Goal: Information Seeking & Learning: Learn about a topic

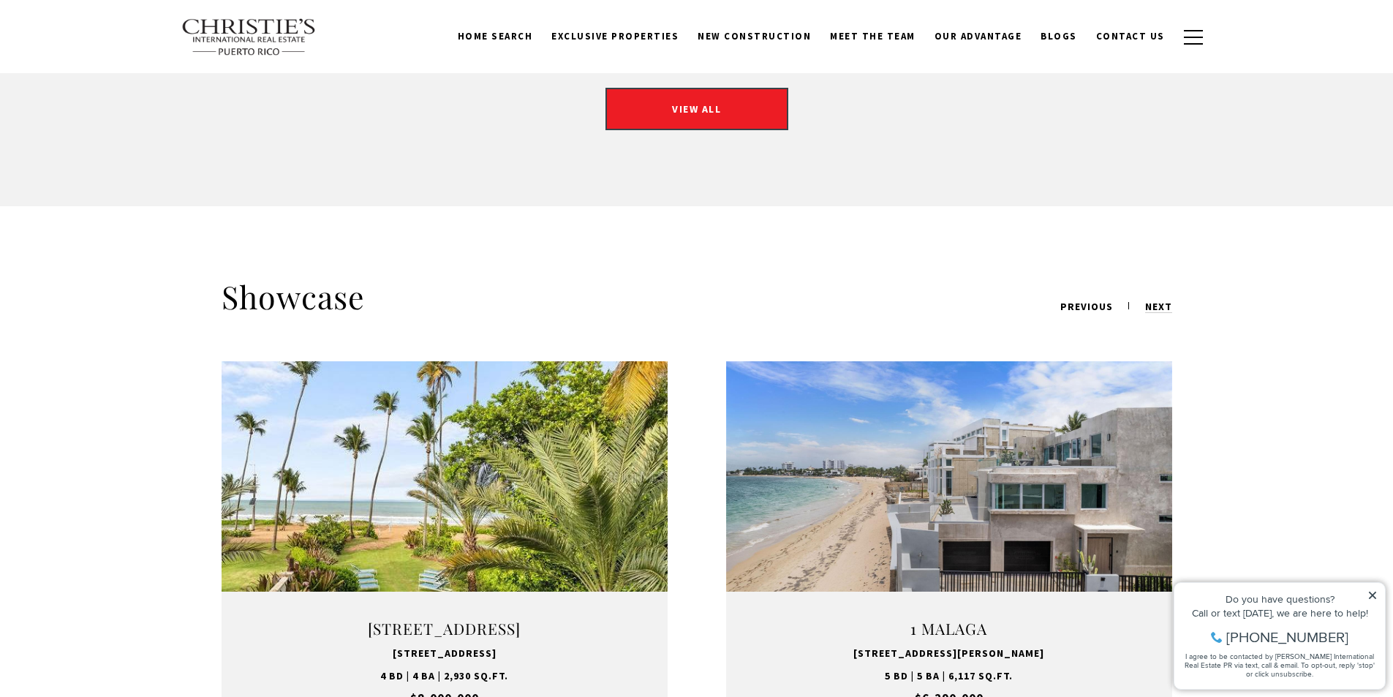
scroll to position [1288, 0]
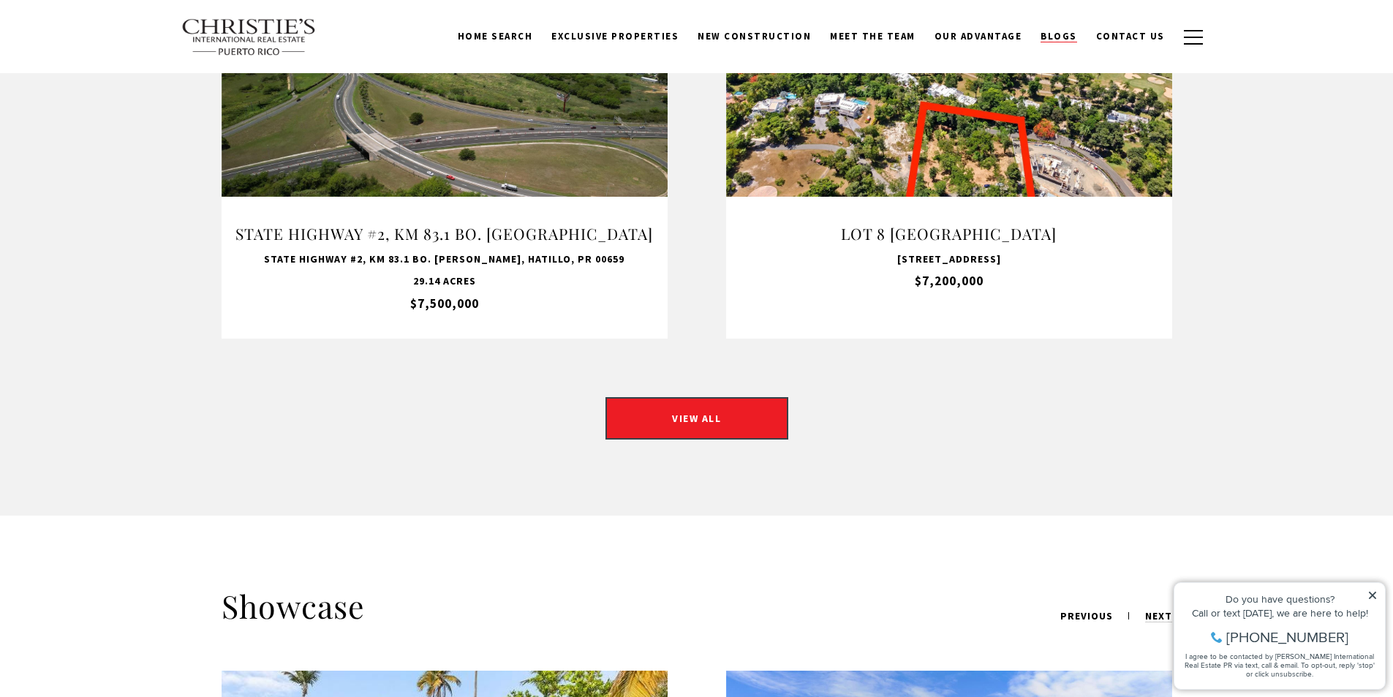
click at [1065, 39] on span "Blogs" at bounding box center [1058, 36] width 37 height 12
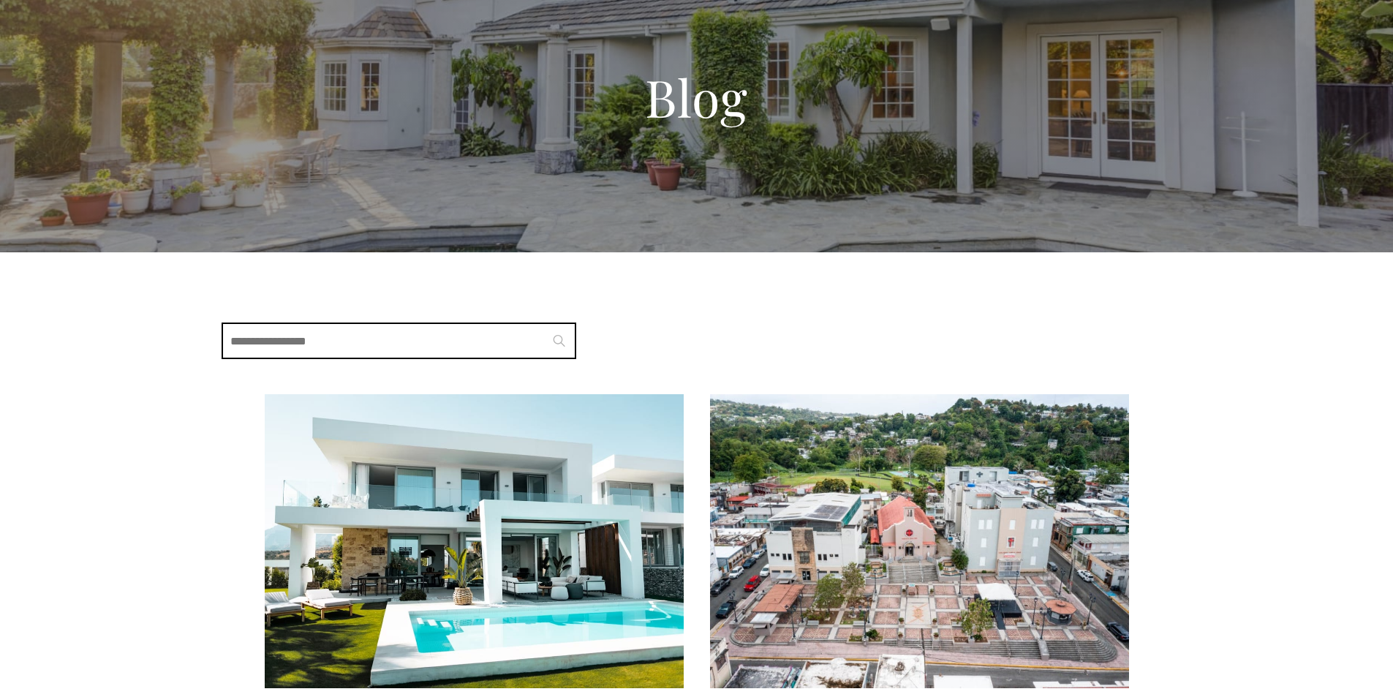
scroll to position [439, 0]
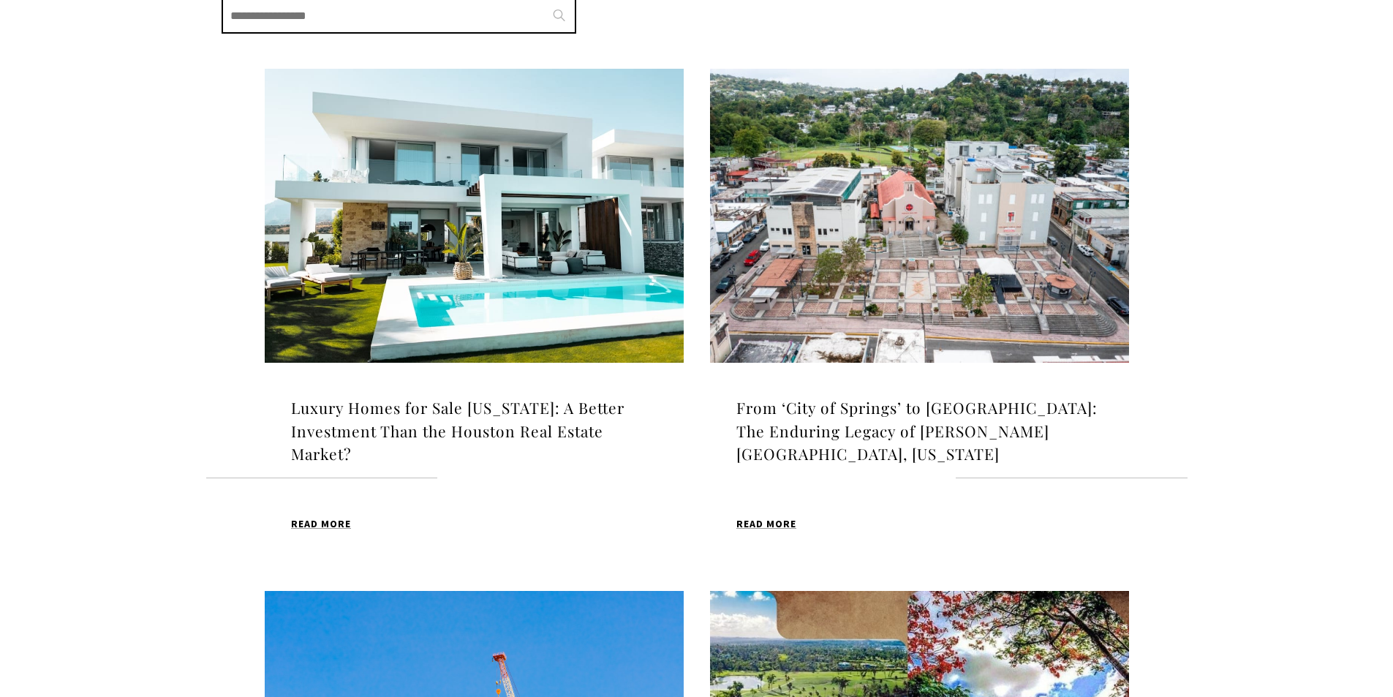
click at [523, 401] on h4 "Luxury Homes for Sale Puerto Rico: A Better Investment Than the Houston Real Es…" at bounding box center [474, 430] width 366 height 69
